Goal: Transaction & Acquisition: Purchase product/service

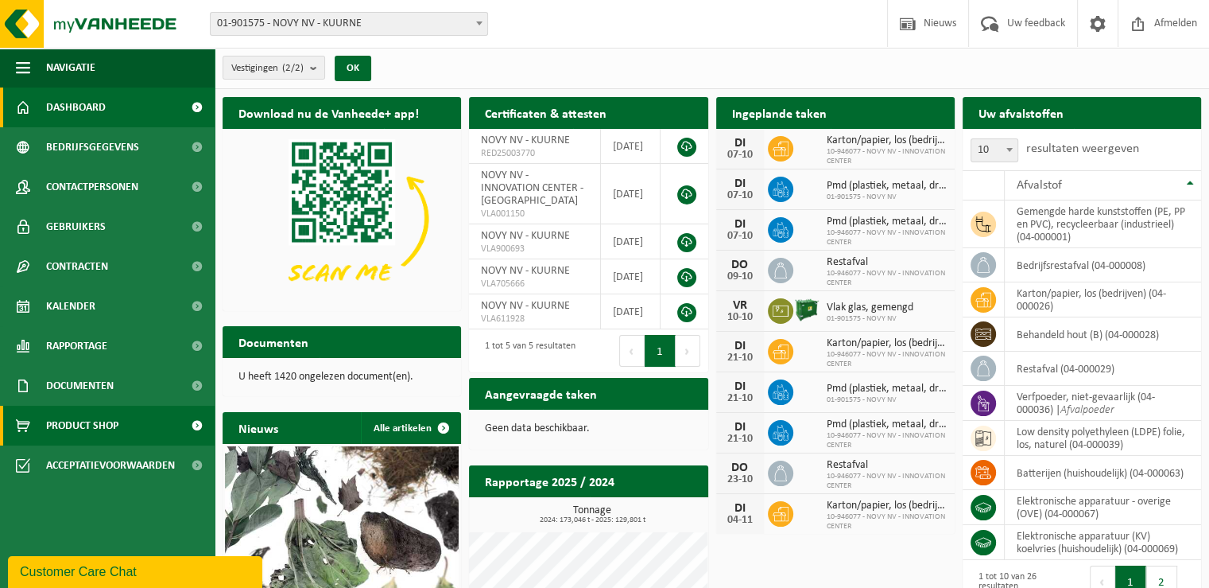
click at [126, 432] on link "Product Shop" at bounding box center [107, 426] width 215 height 40
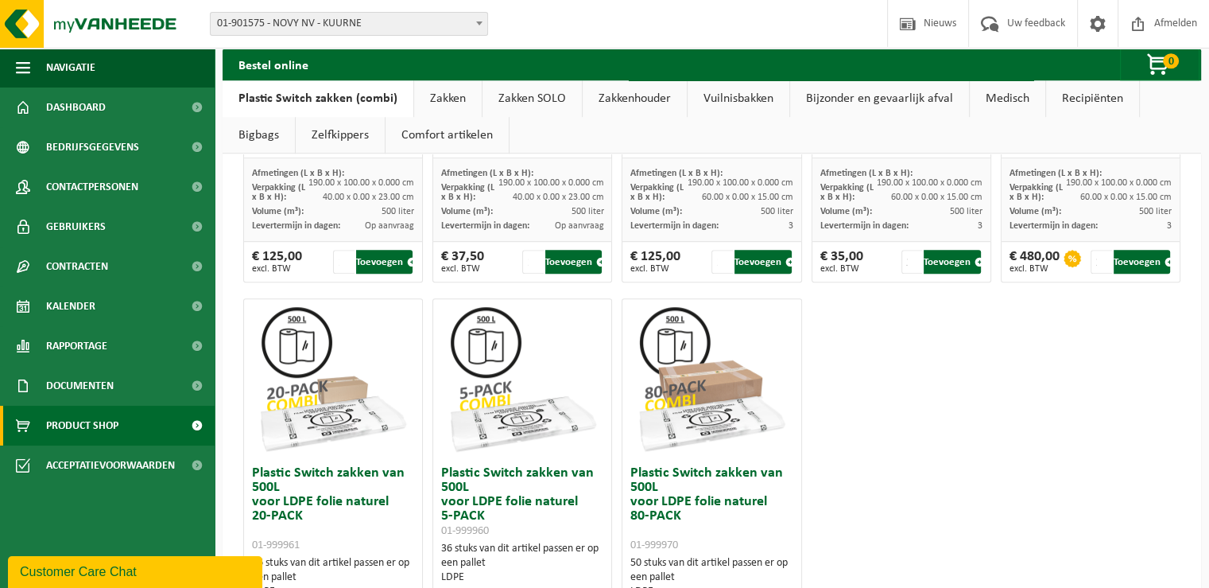
scroll to position [634, 0]
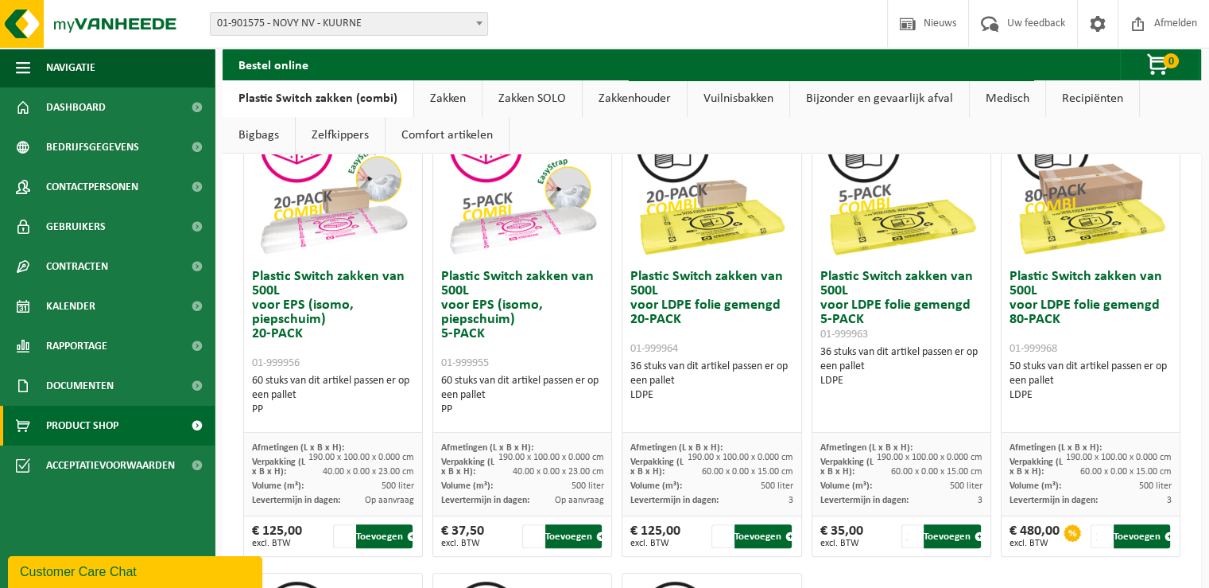
click at [436, 91] on link "Zakken" at bounding box center [448, 98] width 68 height 37
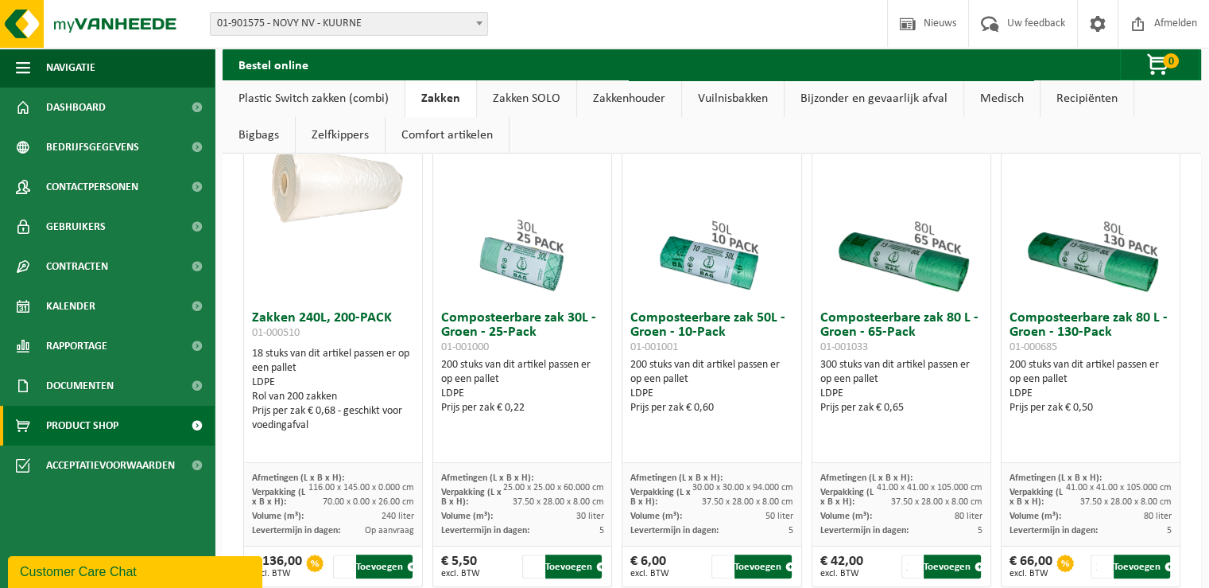
scroll to position [636, 0]
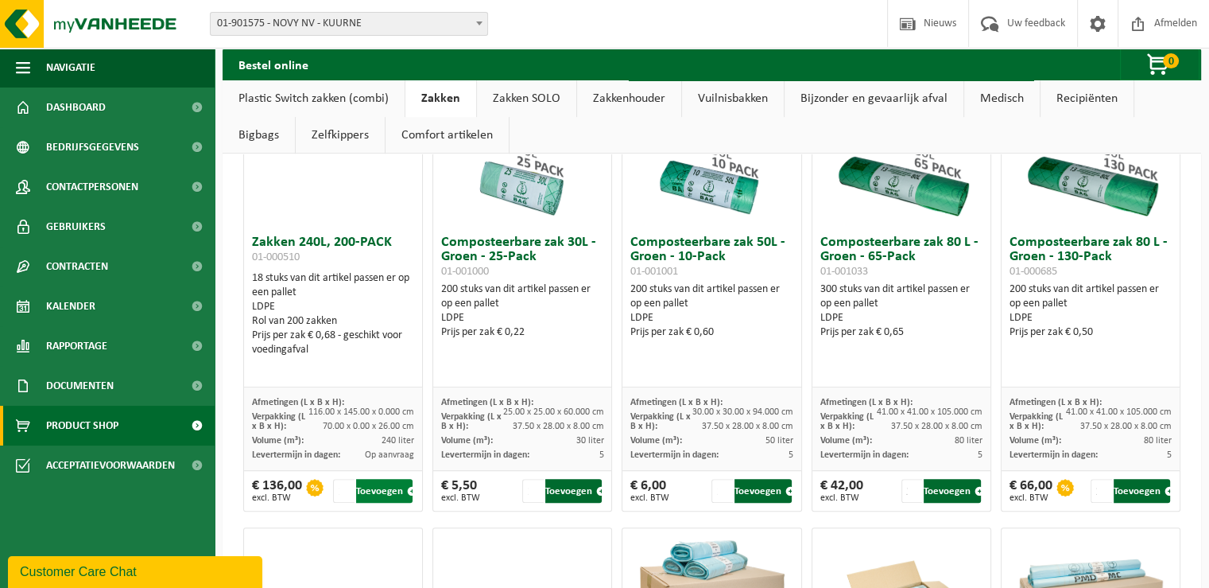
click at [385, 488] on button "Toevoegen" at bounding box center [384, 491] width 56 height 24
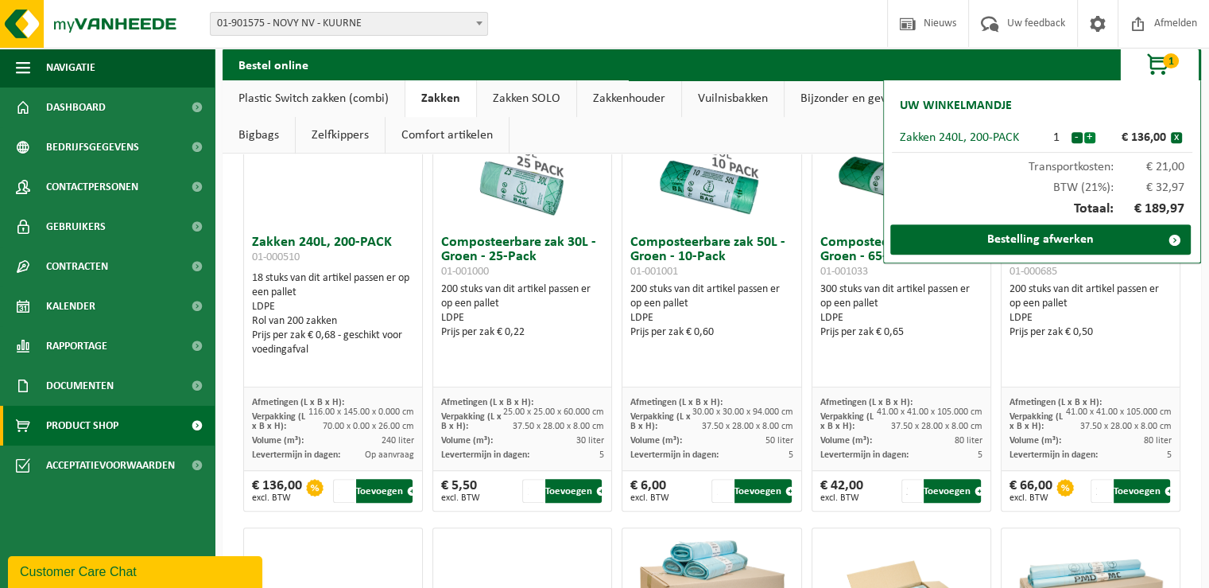
click at [1089, 138] on button "+" at bounding box center [1090, 137] width 11 height 11
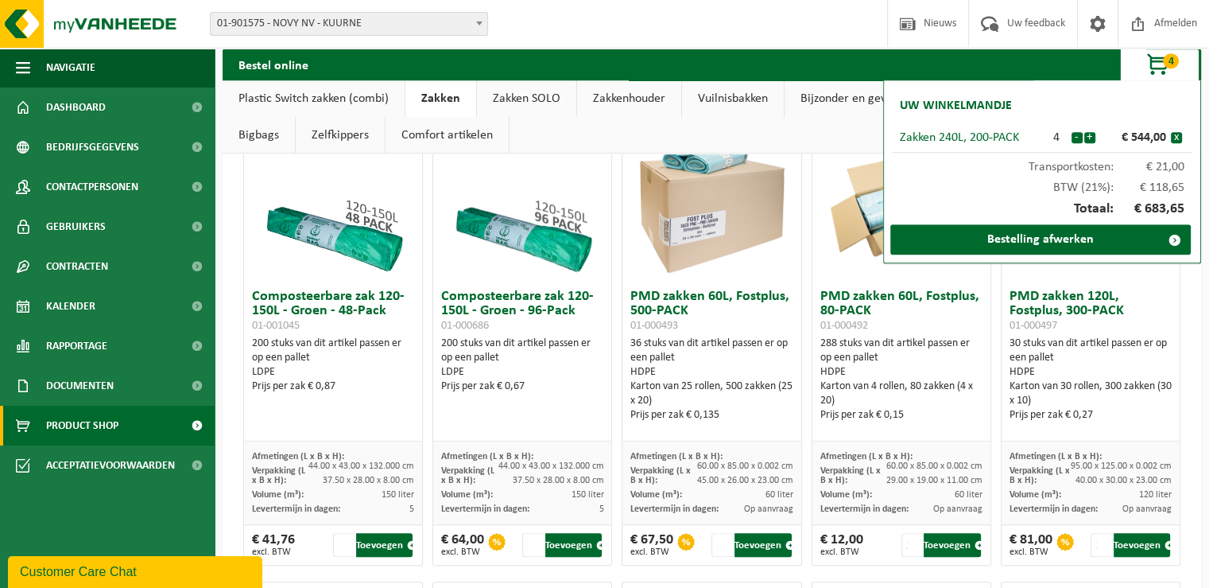
scroll to position [1034, 0]
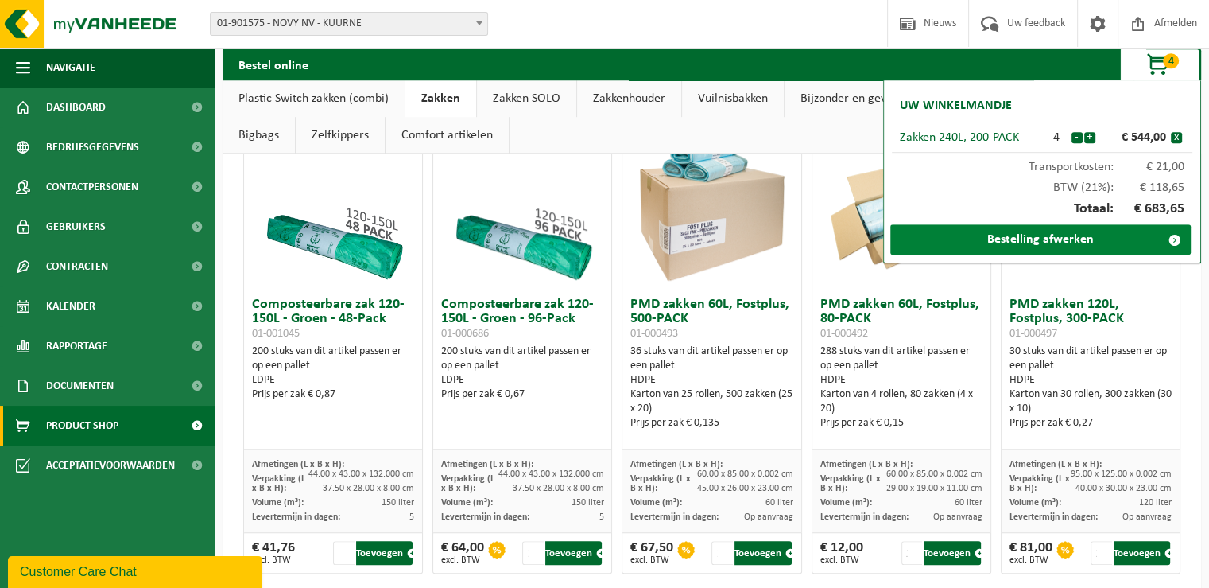
click at [1116, 237] on link "Bestelling afwerken" at bounding box center [1041, 239] width 301 height 30
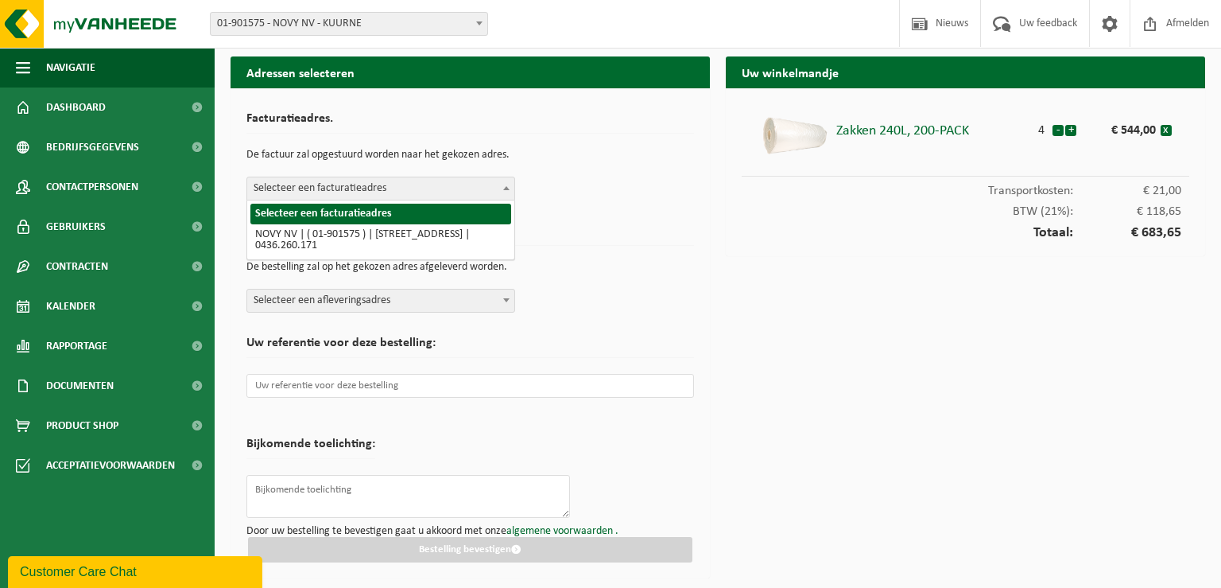
click at [499, 185] on span at bounding box center [507, 187] width 16 height 21
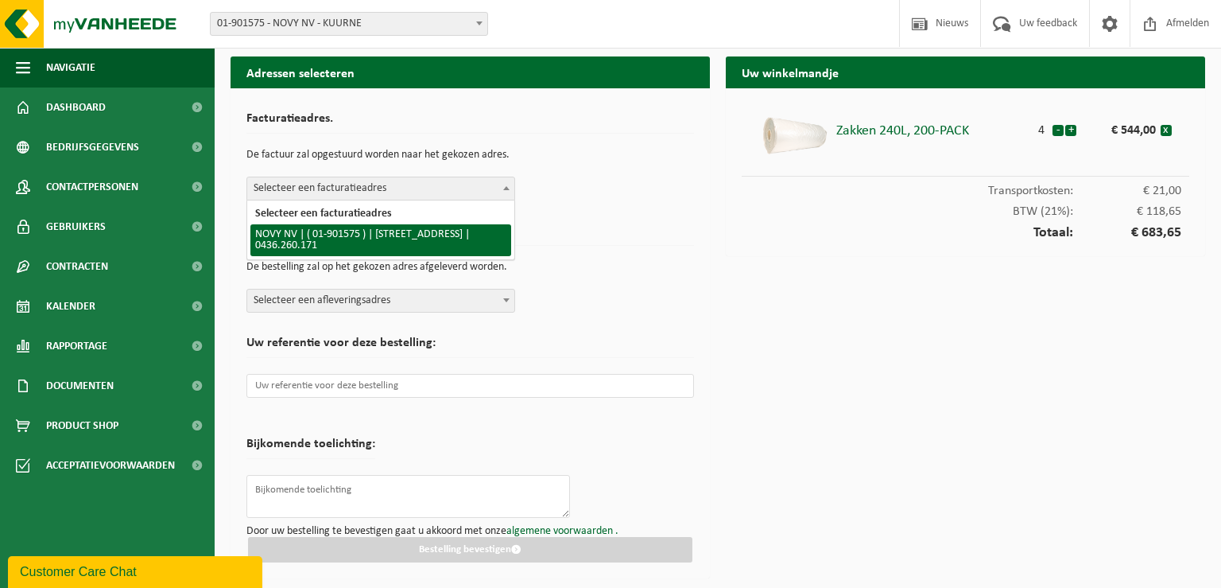
select select "997"
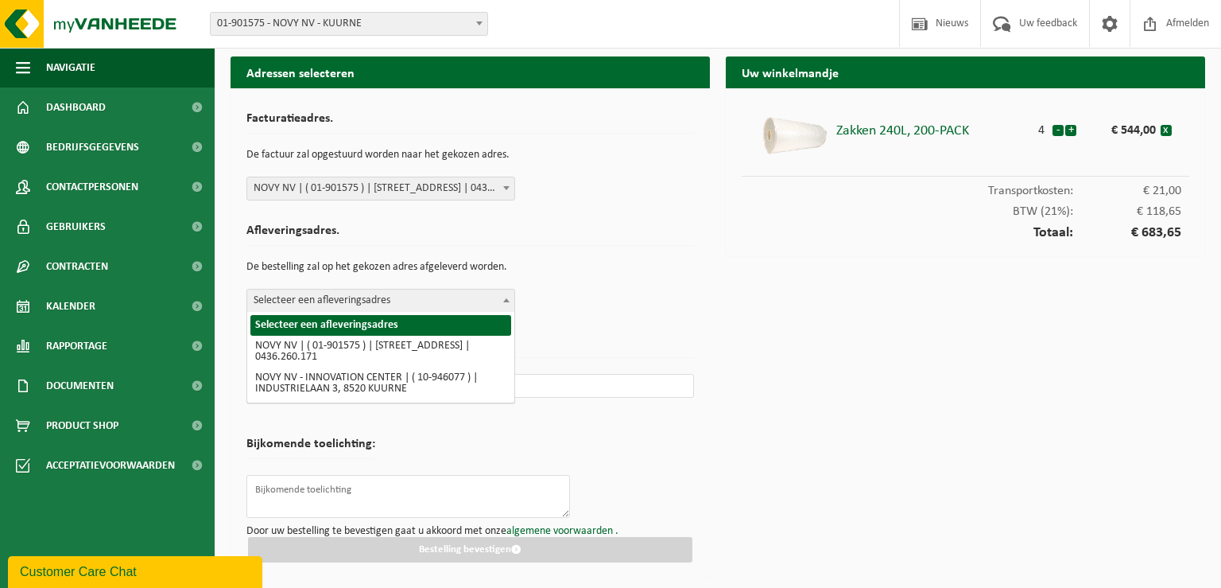
click at [502, 301] on span at bounding box center [507, 299] width 16 height 21
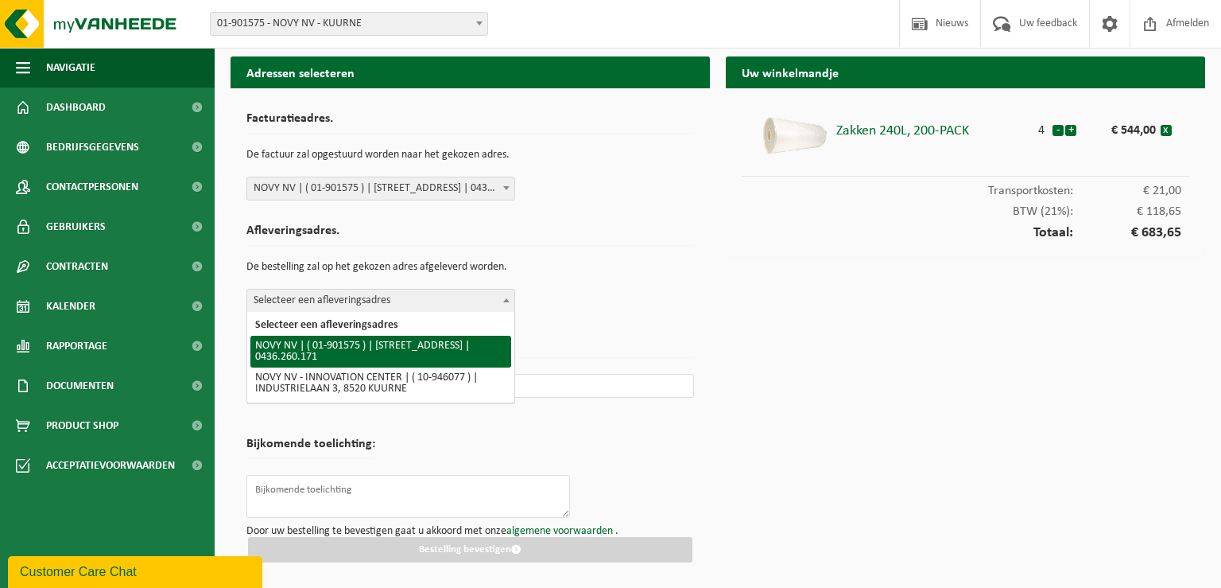
select select "997"
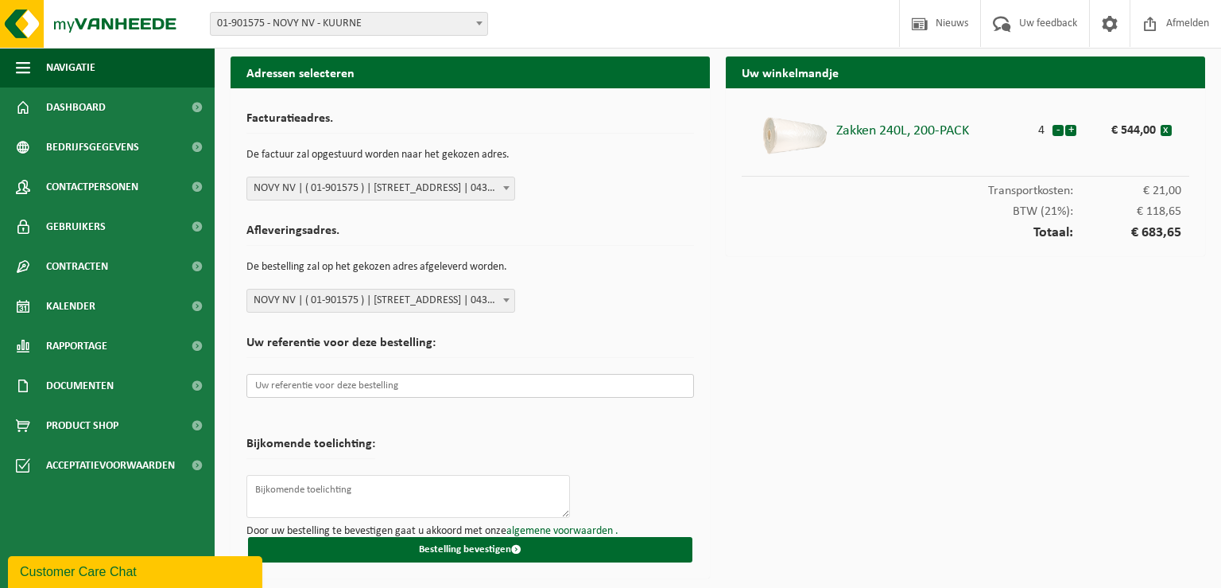
click at [426, 388] on input "text" at bounding box center [470, 386] width 448 height 24
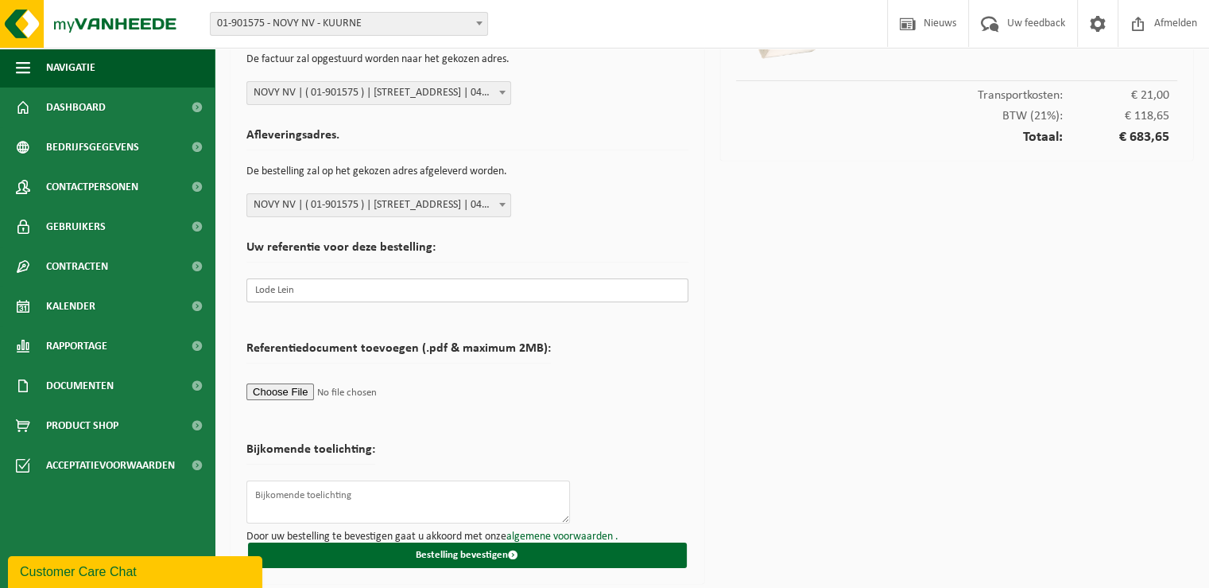
scroll to position [95, 0]
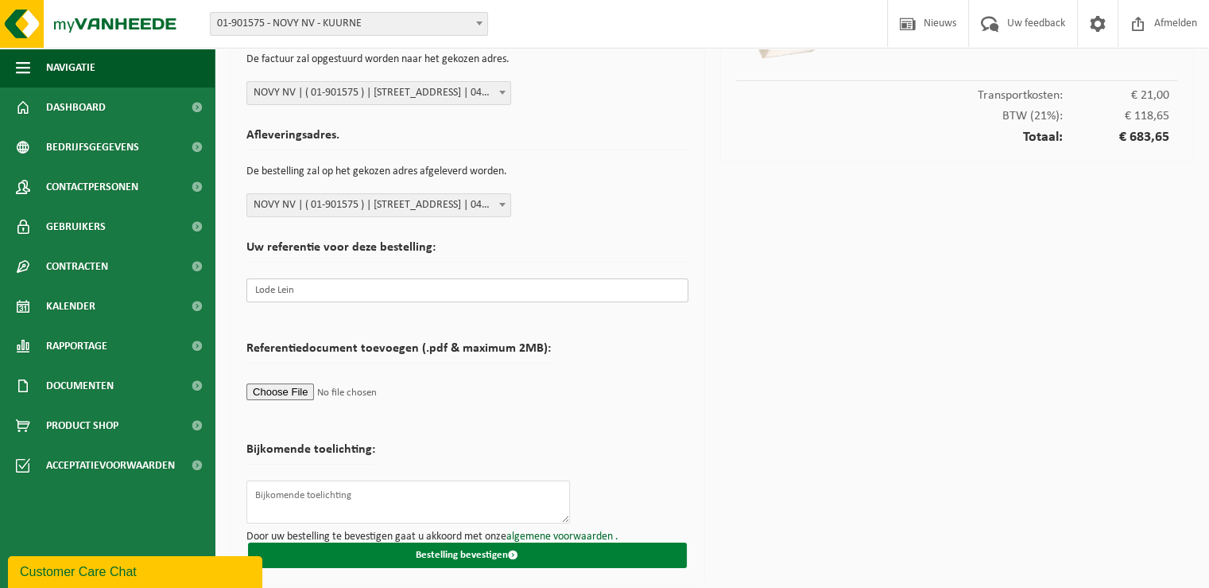
type input "Lode Lein"
click at [458, 549] on button "Bestelling bevestigen" at bounding box center [467, 554] width 439 height 25
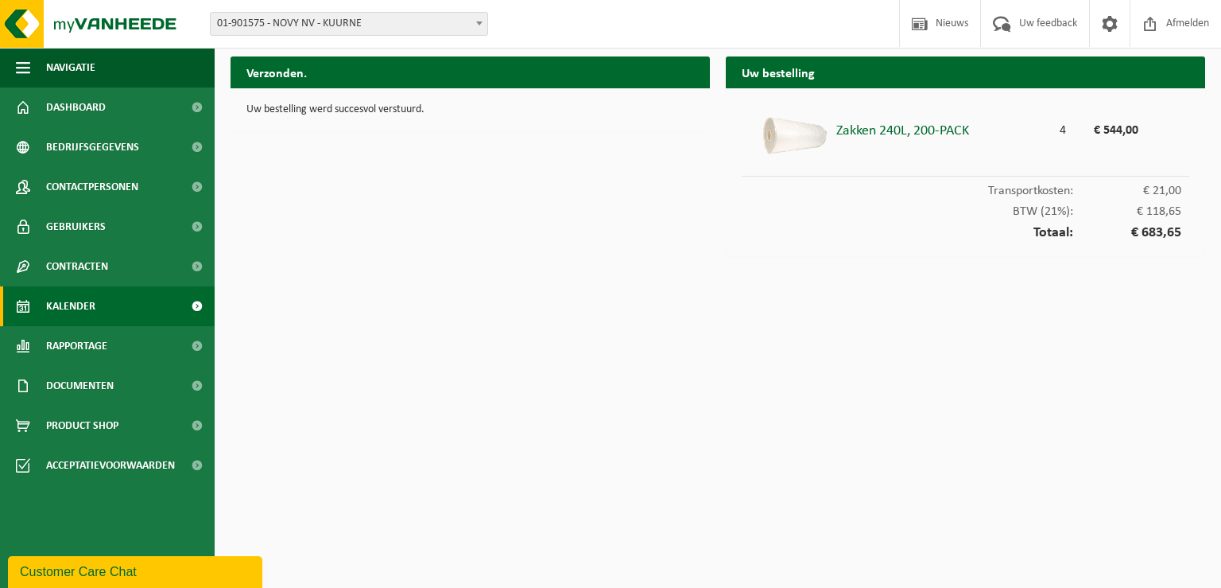
click at [127, 312] on link "Kalender" at bounding box center [107, 306] width 215 height 40
